Goal: Entertainment & Leisure: Consume media (video, audio)

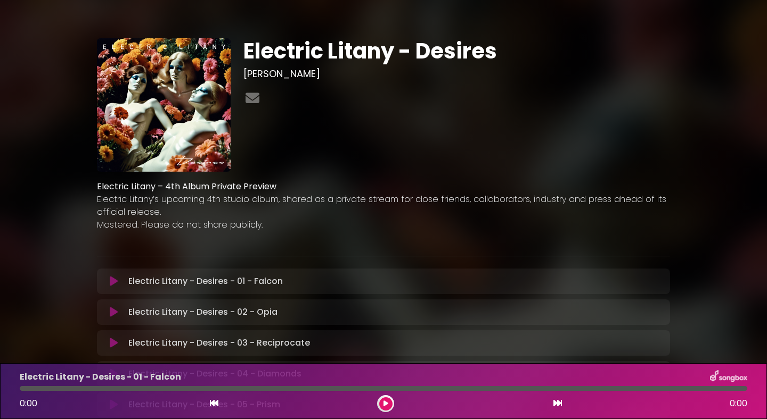
click at [110, 289] on div "Electric Litany - Desires - 01 - Falcon Loading Track... Your Feedback Name Ema…" at bounding box center [383, 282] width 573 height 26
click at [112, 282] on icon at bounding box center [114, 281] width 8 height 11
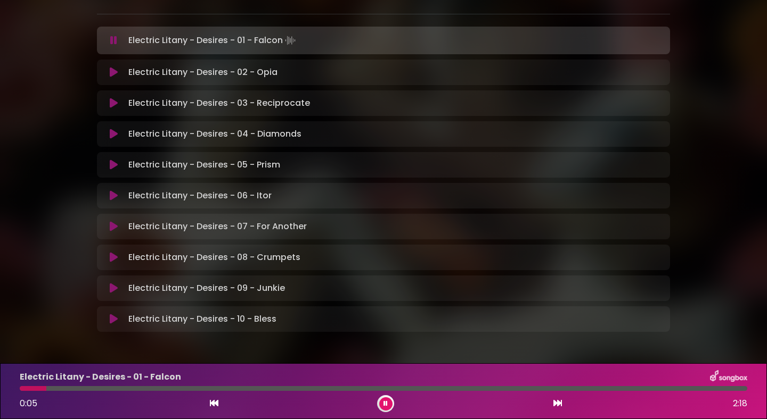
scroll to position [260, 0]
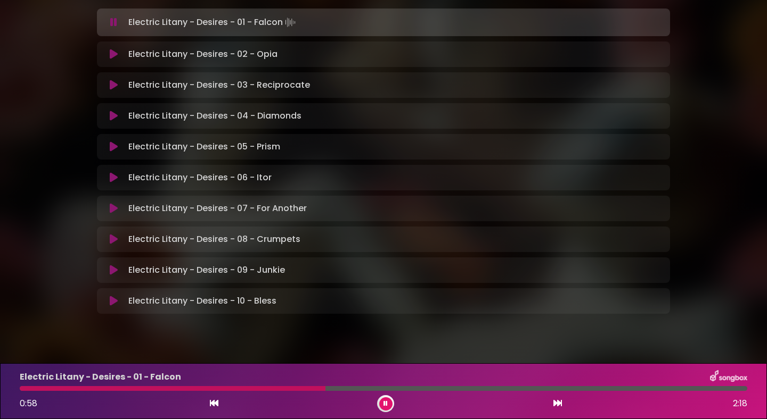
click at [388, 402] on button at bounding box center [385, 404] width 13 height 13
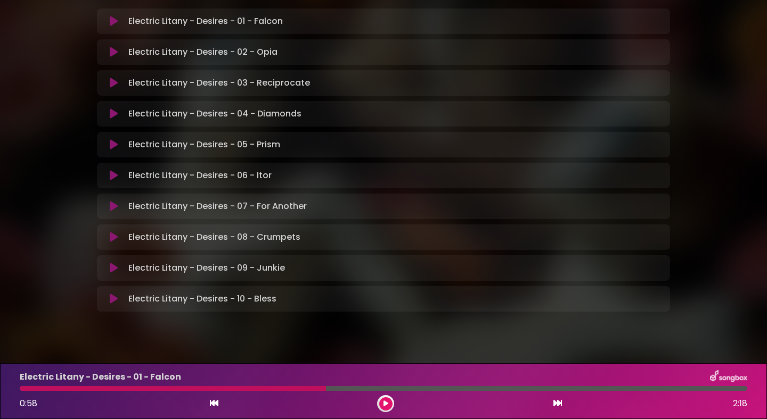
click at [388, 408] on button at bounding box center [385, 404] width 13 height 13
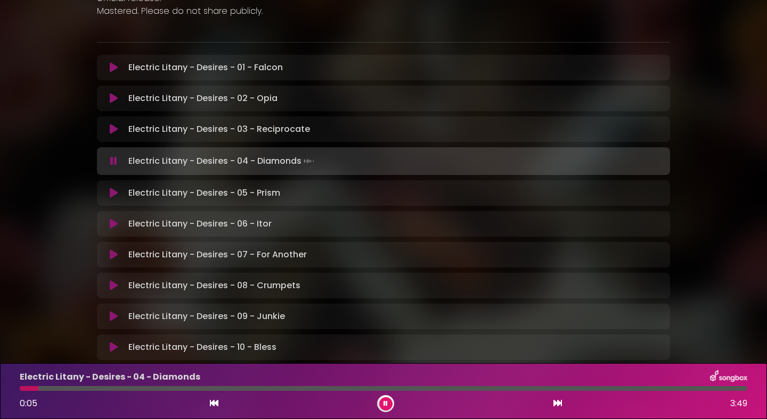
scroll to position [211, 0]
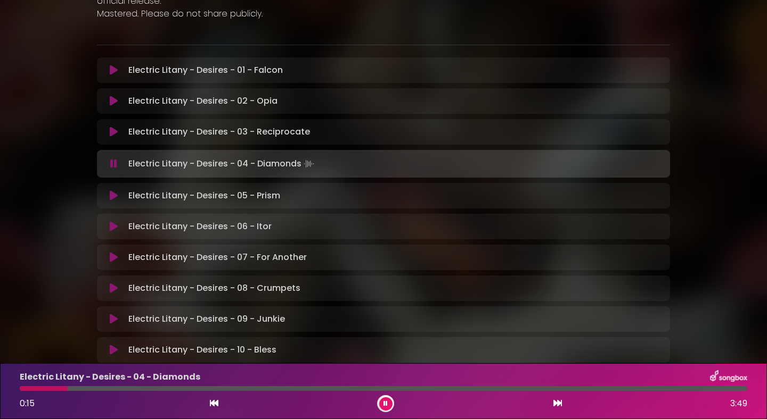
click at [55, 114] on div "Electric Litany - Desires ALEXANDROS MIARIS" at bounding box center [383, 91] width 703 height 580
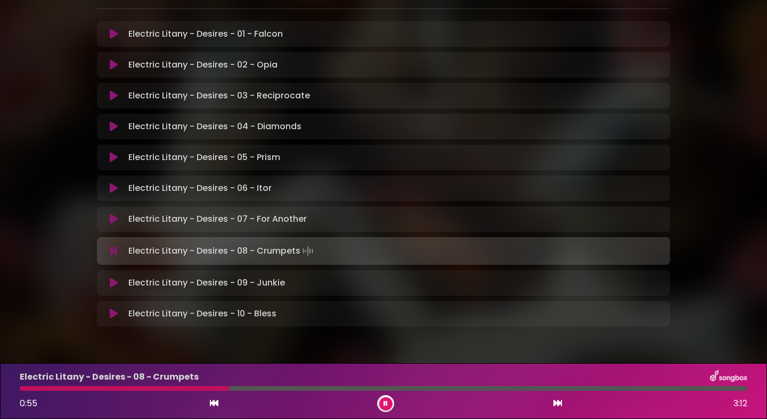
scroll to position [249, 0]
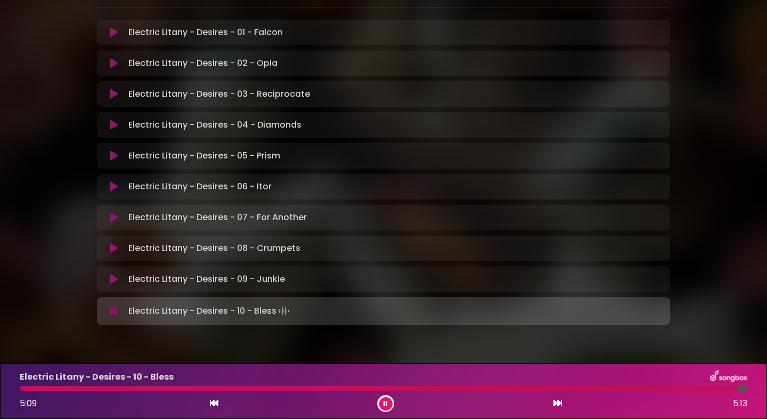
click at [384, 408] on button at bounding box center [385, 404] width 13 height 13
